Goal: Transaction & Acquisition: Subscribe to service/newsletter

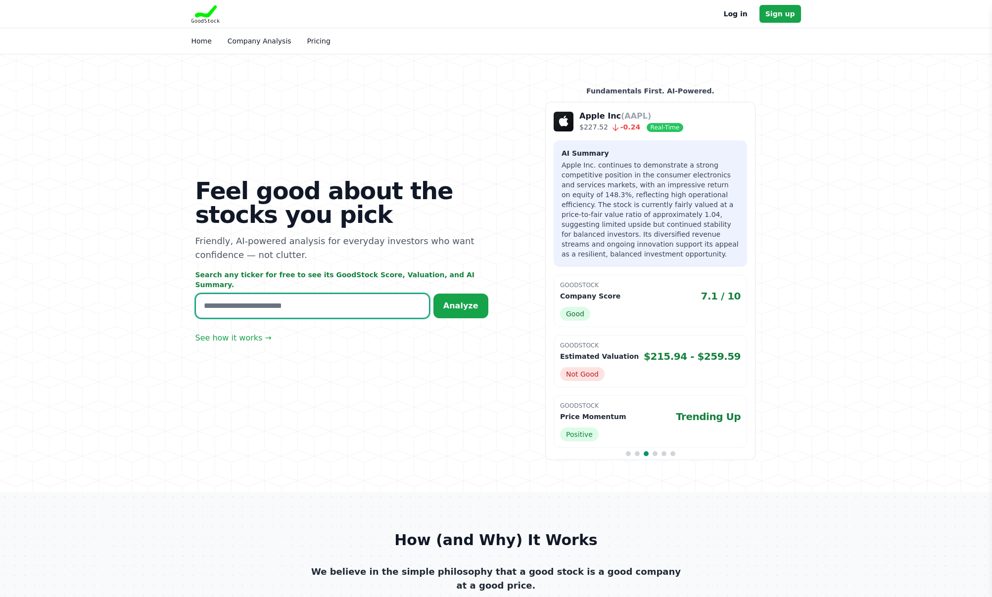
click at [276, 305] on input "text" at bounding box center [312, 306] width 234 height 25
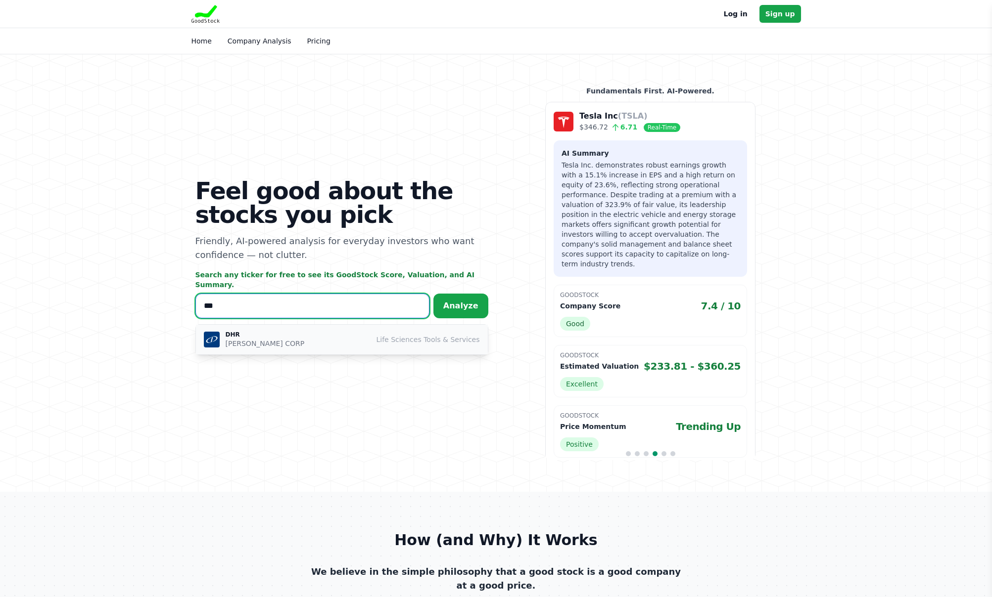
type input "***"
click at [257, 339] on p "DANAHER CORP" at bounding box center [265, 344] width 79 height 10
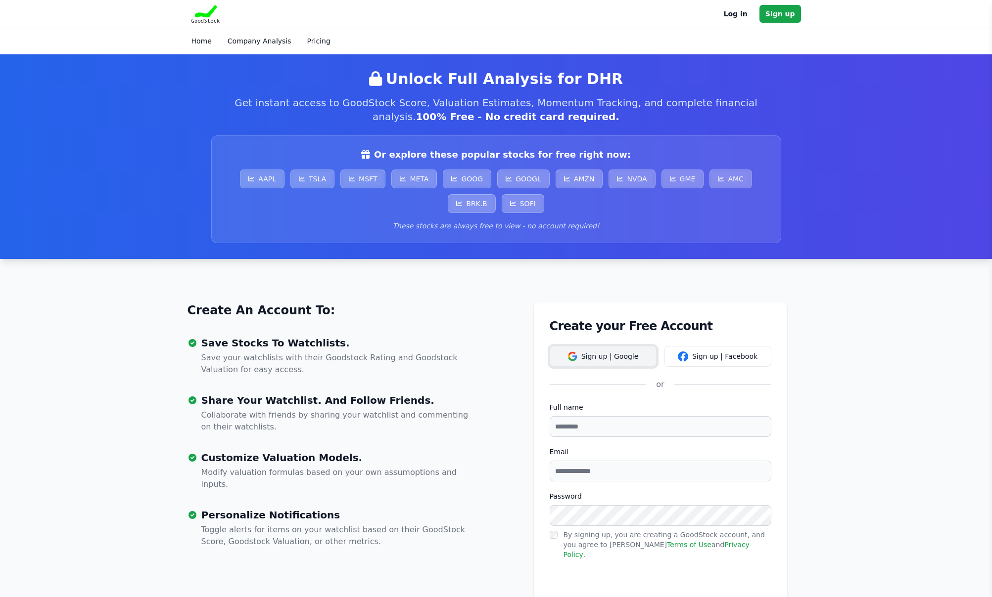
click at [587, 354] on button "Sign up | Google" at bounding box center [602, 356] width 107 height 21
